Goal: Task Accomplishment & Management: Manage account settings

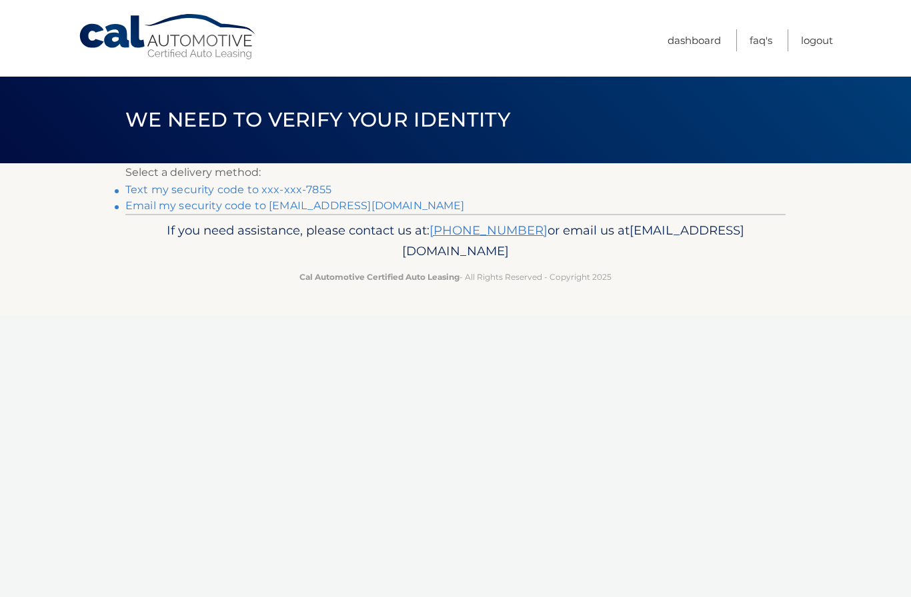
click at [353, 207] on link "Email my security code to h*********@verizon.net" at bounding box center [294, 205] width 339 height 13
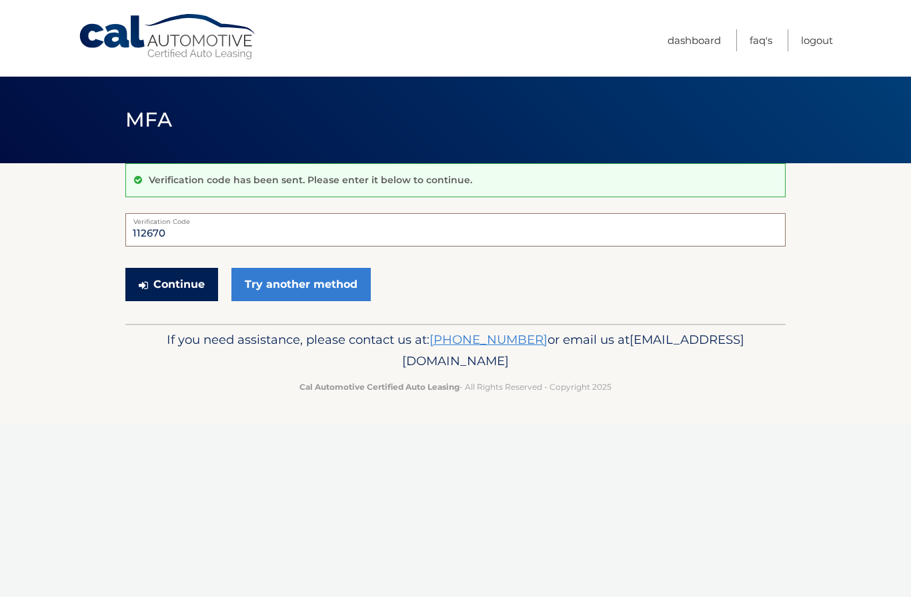
type input "112670"
click at [166, 283] on button "Continue" at bounding box center [171, 284] width 93 height 33
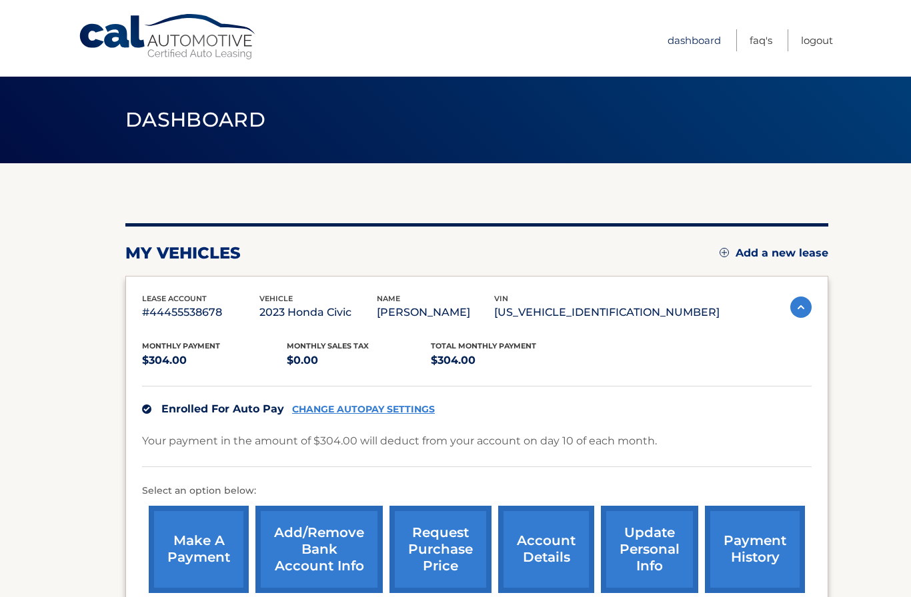
click at [683, 45] on link "Dashboard" at bounding box center [693, 40] width 53 height 22
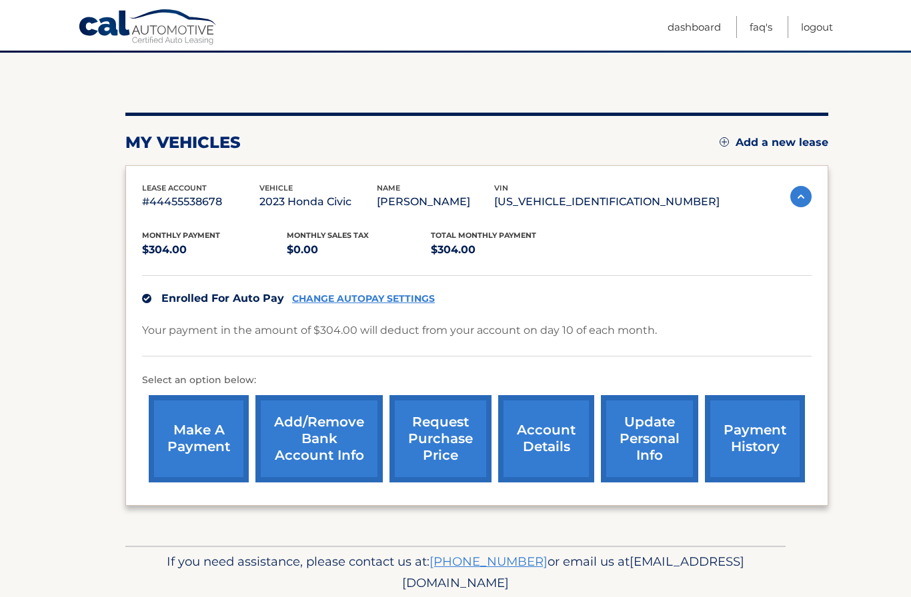
scroll to position [110, 0]
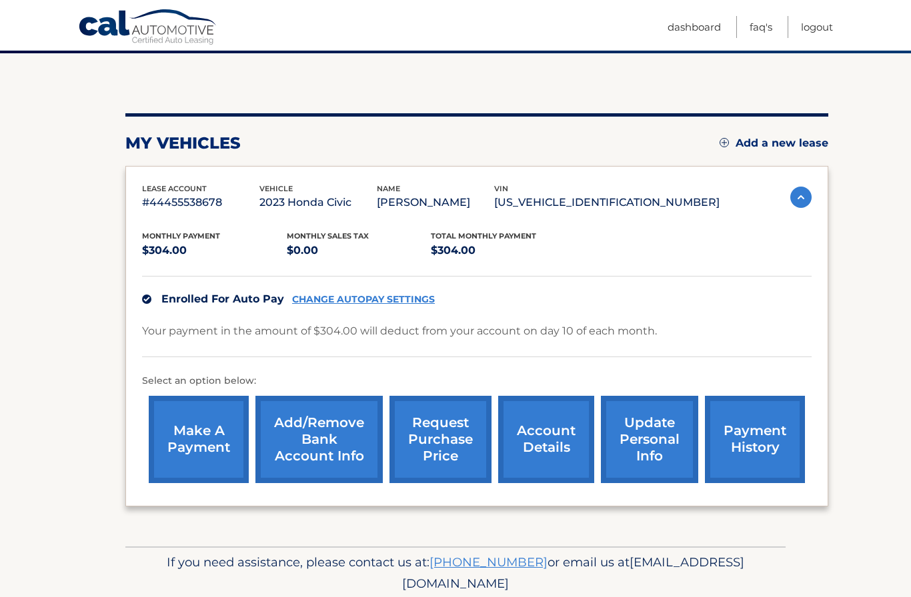
click at [728, 442] on link "payment history" at bounding box center [755, 439] width 100 height 87
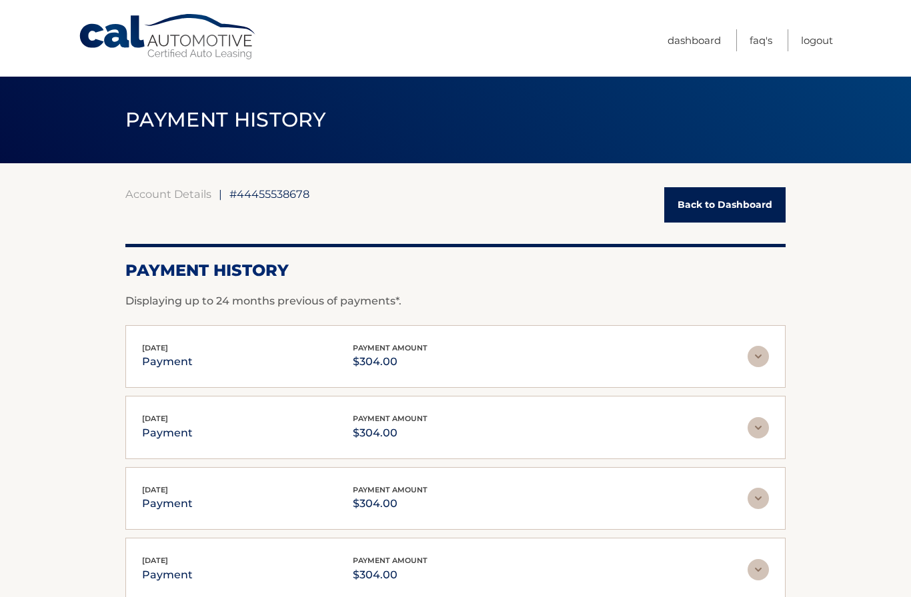
click at [698, 211] on link "Back to Dashboard" at bounding box center [724, 204] width 121 height 35
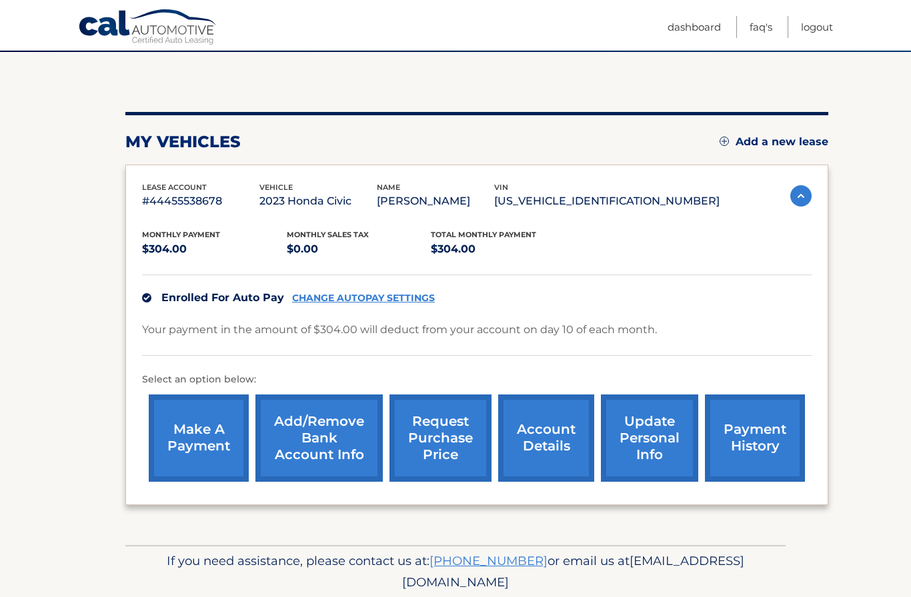
scroll to position [110, 0]
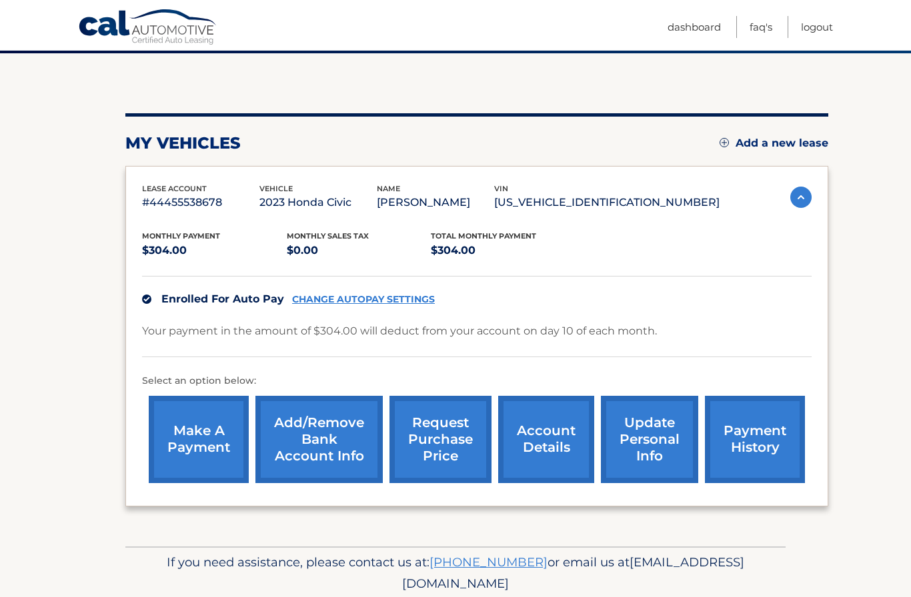
click at [538, 435] on link "account details" at bounding box center [546, 439] width 96 height 87
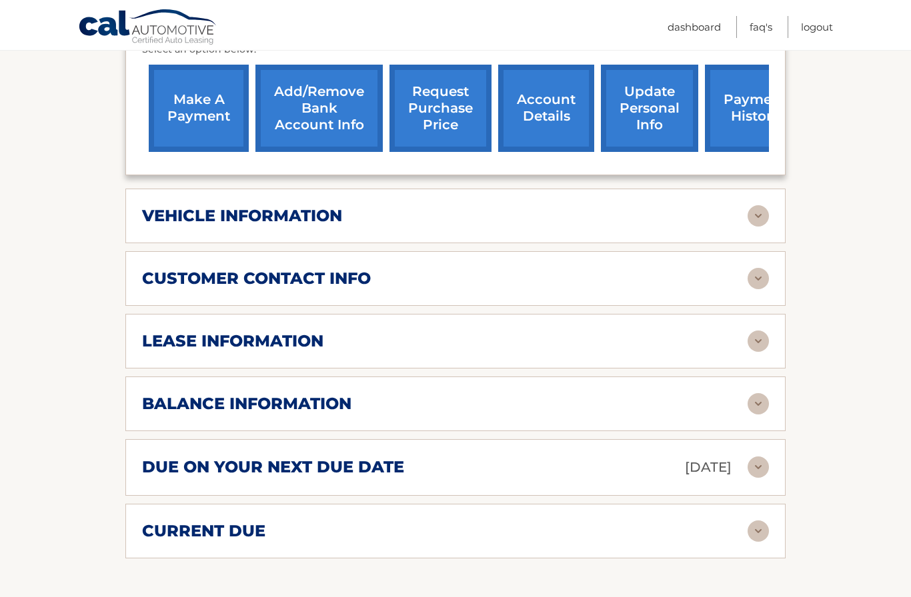
scroll to position [459, 0]
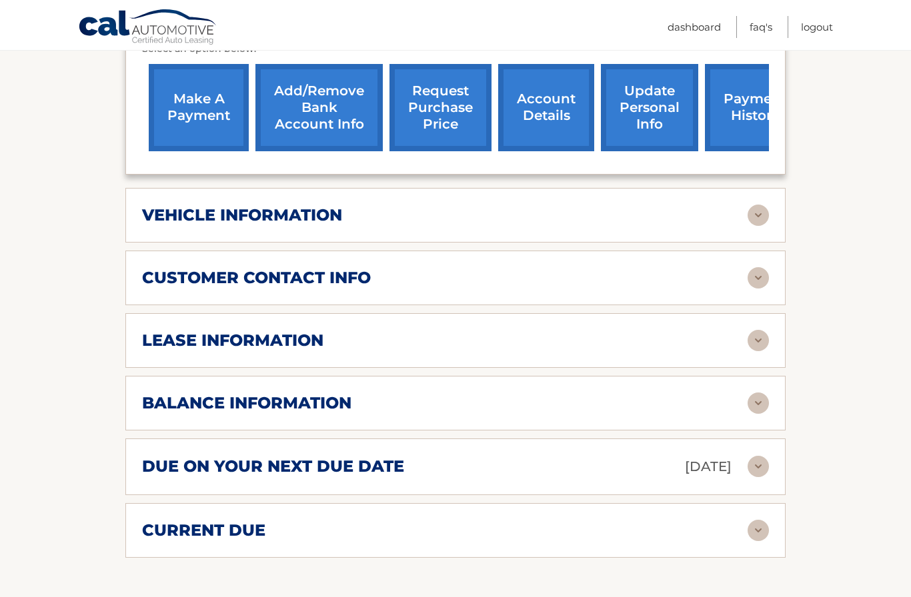
click at [172, 401] on h2 "balance information" at bounding box center [246, 403] width 209 height 20
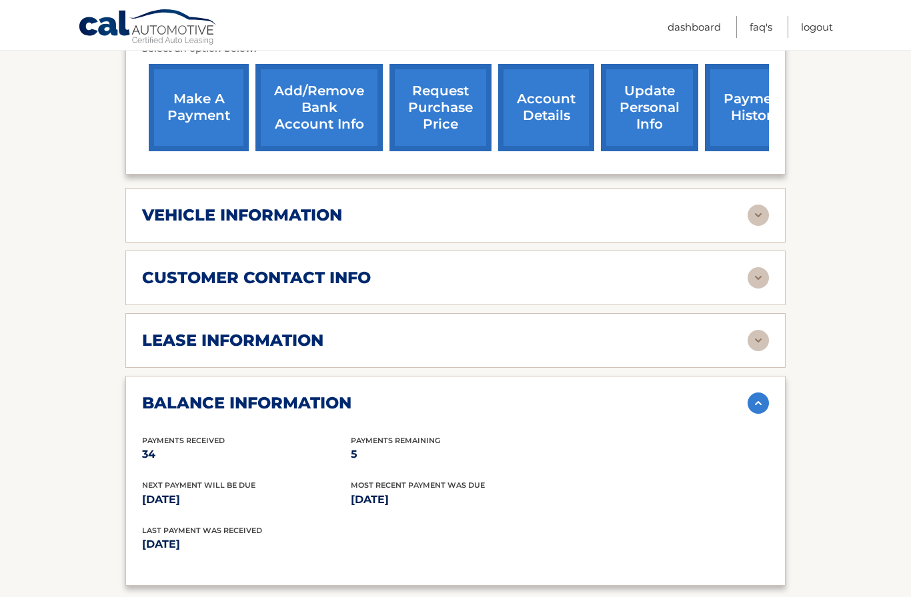
click at [183, 341] on h2 "lease information" at bounding box center [232, 341] width 181 height 20
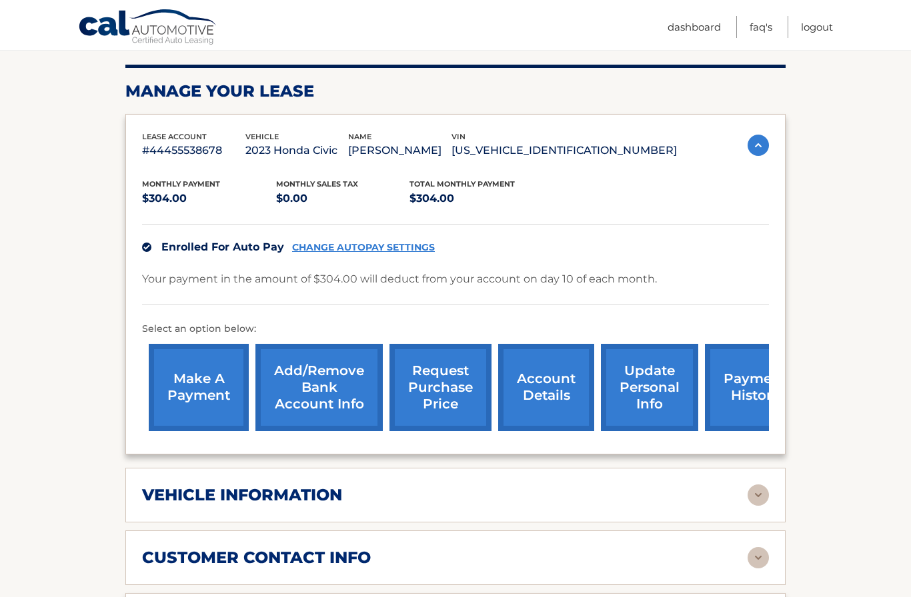
scroll to position [0, 0]
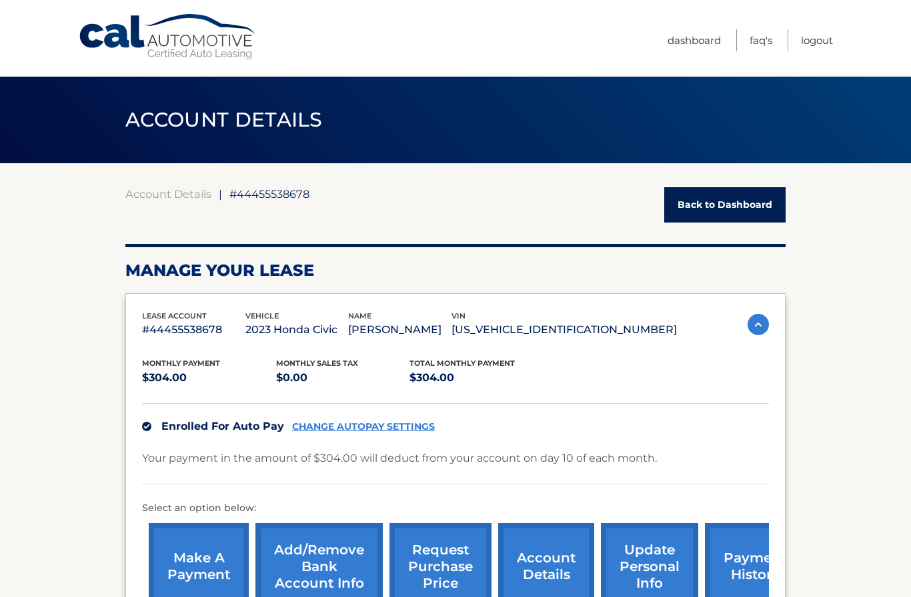
click at [156, 120] on span "ACCOUNT DETAILS" at bounding box center [223, 119] width 197 height 25
click at [163, 38] on link "Cal Automotive" at bounding box center [168, 36] width 180 height 47
click at [816, 41] on link "Logout" at bounding box center [817, 40] width 32 height 22
